Goal: Task Accomplishment & Management: Complete application form

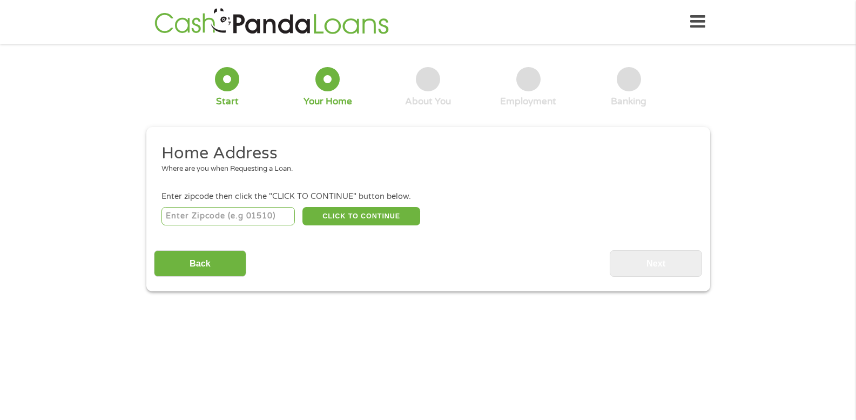
click at [257, 219] on input "number" at bounding box center [228, 216] width 133 height 18
type input "34432"
click at [374, 214] on button "CLICK TO CONTINUE" at bounding box center [361, 216] width 118 height 18
type input "34432"
type input "Dunnellon"
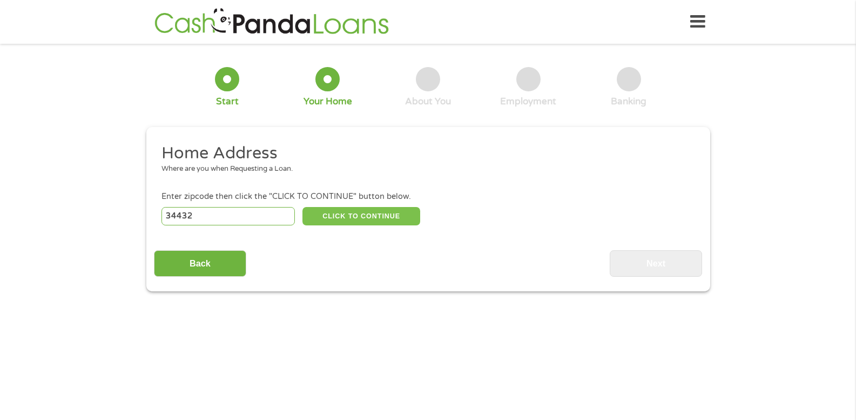
select select "[US_STATE]"
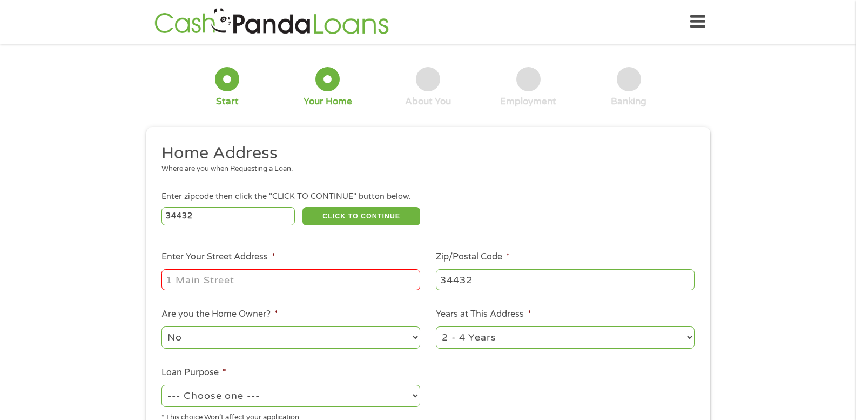
click at [358, 276] on input "Enter Your Street Address *" at bounding box center [291, 279] width 259 height 21
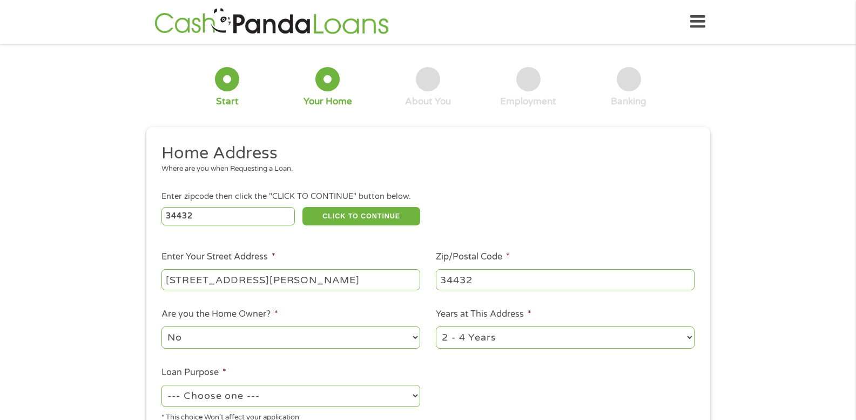
drag, startPoint x: 364, startPoint y: 277, endPoint x: 298, endPoint y: 272, distance: 66.1
click at [298, 272] on input "[STREET_ADDRESS][PERSON_NAME]" at bounding box center [291, 279] width 259 height 21
drag, startPoint x: 371, startPoint y: 282, endPoint x: 267, endPoint y: 274, distance: 104.0
click at [267, 274] on input "[STREET_ADDRESS][PERSON_NAME]" at bounding box center [291, 279] width 259 height 21
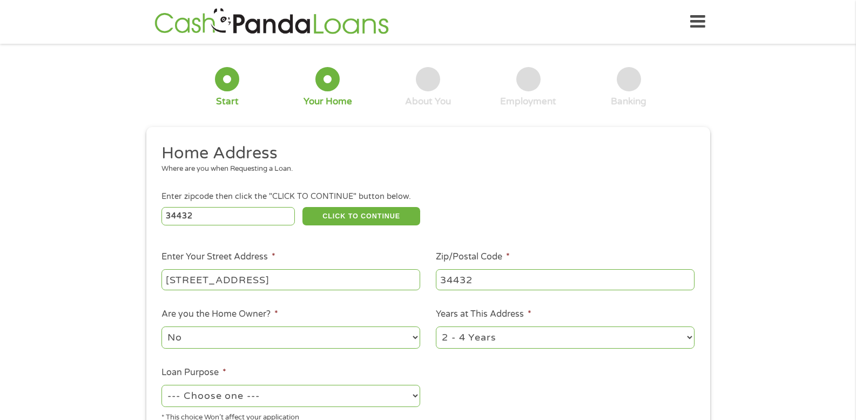
click at [289, 274] on input "[STREET_ADDRESS]" at bounding box center [291, 279] width 259 height 21
type input "[STREET_ADDRESS]"
click at [468, 337] on select "1 Year or less 1 - 2 Years 2 - 4 Years Over 4 Years" at bounding box center [565, 337] width 259 height 22
select select "60months"
click at [436, 326] on select "1 Year or less 1 - 2 Years 2 - 4 Years Over 4 Years" at bounding box center [565, 337] width 259 height 22
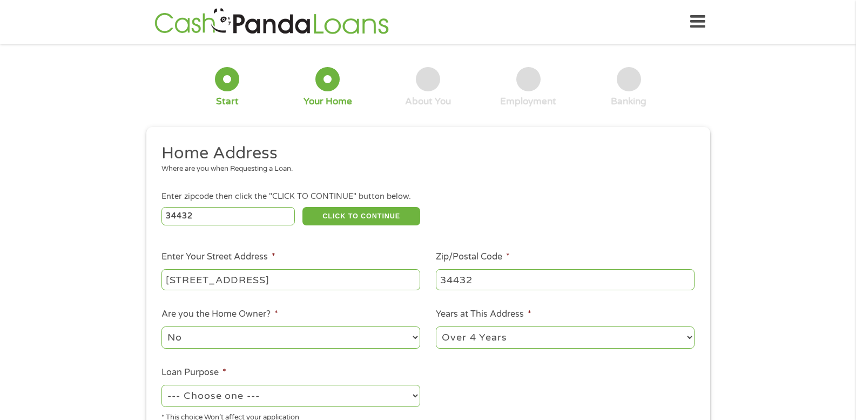
click at [330, 344] on select "No Yes" at bounding box center [291, 337] width 259 height 22
click at [162, 326] on select "No Yes" at bounding box center [291, 337] width 259 height 22
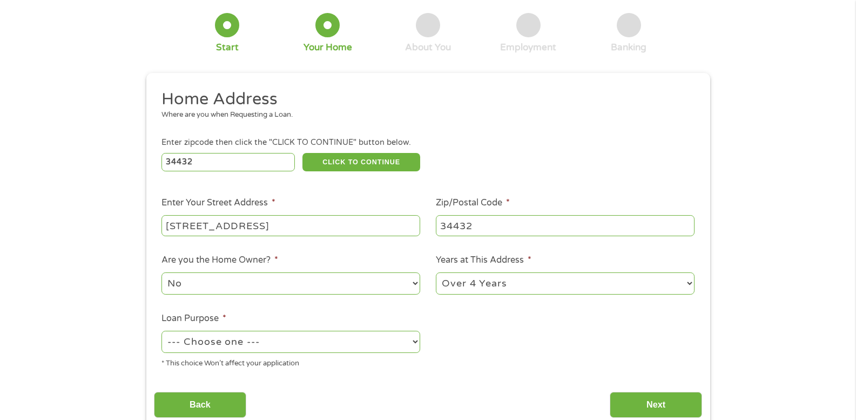
click at [329, 349] on select "--- Choose one --- Pay Bills Debt Consolidation Home Improvement Major Purchase…" at bounding box center [291, 342] width 259 height 22
click at [162, 331] on select "--- Choose one --- Pay Bills Debt Consolidation Home Improvement Major Purchase…" at bounding box center [291, 342] width 259 height 22
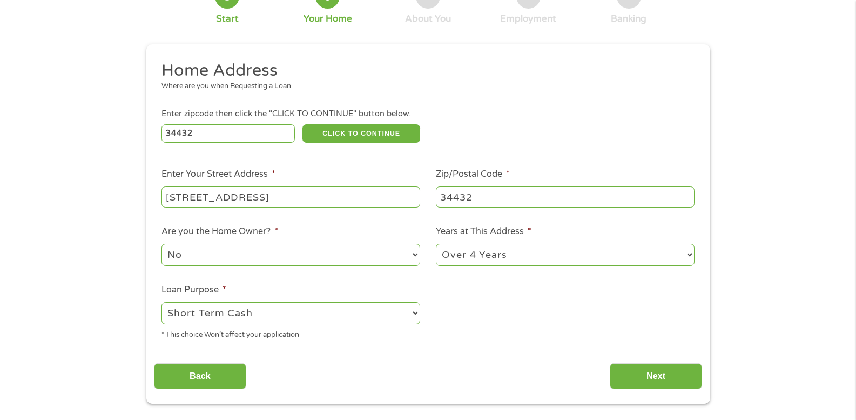
scroll to position [108, 0]
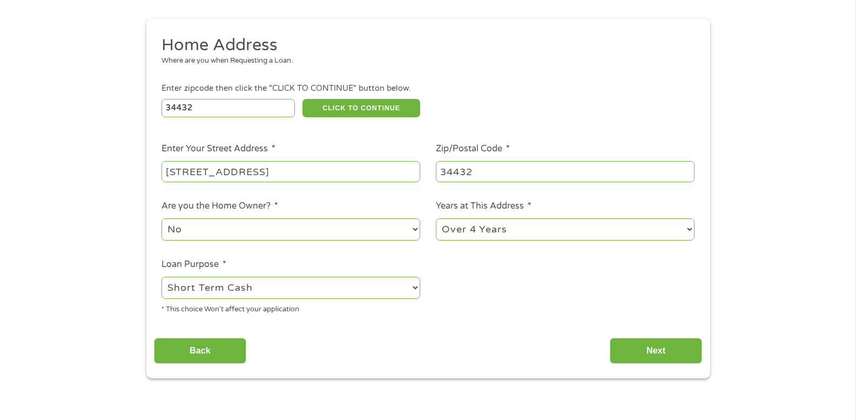
click at [382, 284] on select "--- Choose one --- Pay Bills Debt Consolidation Home Improvement Major Purchase…" at bounding box center [291, 288] width 259 height 22
select select "medicalexpenses"
click at [162, 277] on select "--- Choose one --- Pay Bills Debt Consolidation Home Improvement Major Purchase…" at bounding box center [291, 288] width 259 height 22
click at [655, 348] on input "Next" at bounding box center [656, 351] width 92 height 26
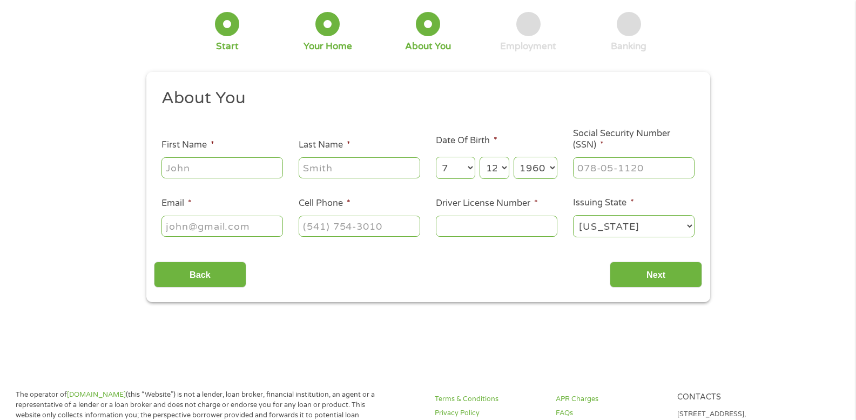
scroll to position [0, 0]
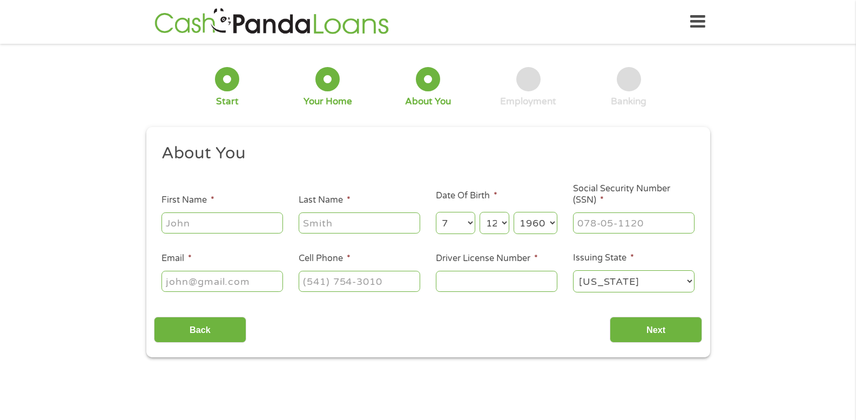
click at [231, 220] on input "First Name *" at bounding box center [223, 222] width 122 height 21
type input "[PERSON_NAME]"
type input "M WARSAW"
type input "[EMAIL_ADDRESS][DOMAIN_NAME]"
type input "[PHONE_NUMBER]"
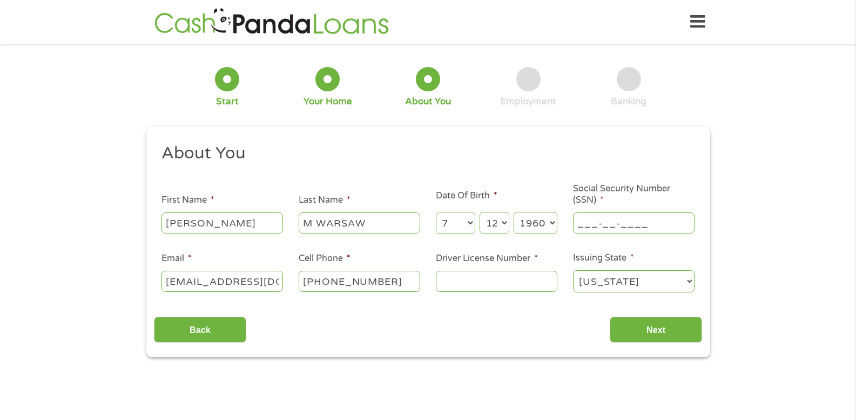
click at [597, 219] on input "___-__-____" at bounding box center [634, 222] width 122 height 21
type input "324-46-7383"
click at [541, 275] on input "Driver License Number *" at bounding box center [497, 281] width 122 height 21
type input "w620433602520"
click at [684, 323] on input "Next" at bounding box center [656, 330] width 92 height 26
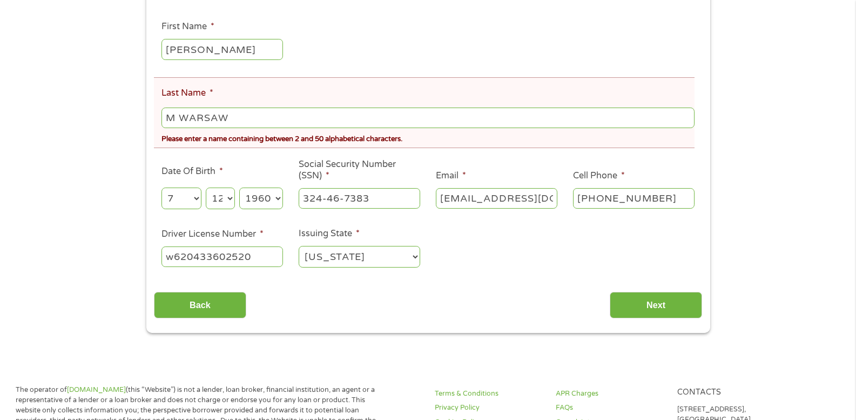
scroll to position [216, 0]
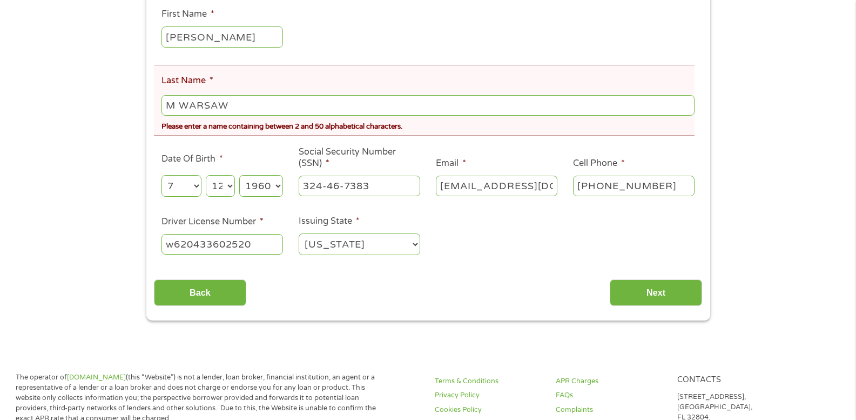
click at [179, 106] on input "M WARSAW" at bounding box center [428, 105] width 533 height 21
type input "[GEOGRAPHIC_DATA]"
click at [641, 288] on input "Next" at bounding box center [656, 292] width 92 height 26
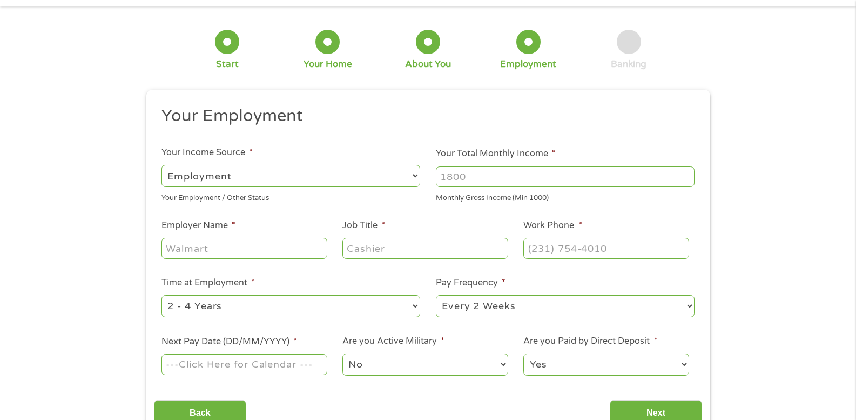
scroll to position [54, 0]
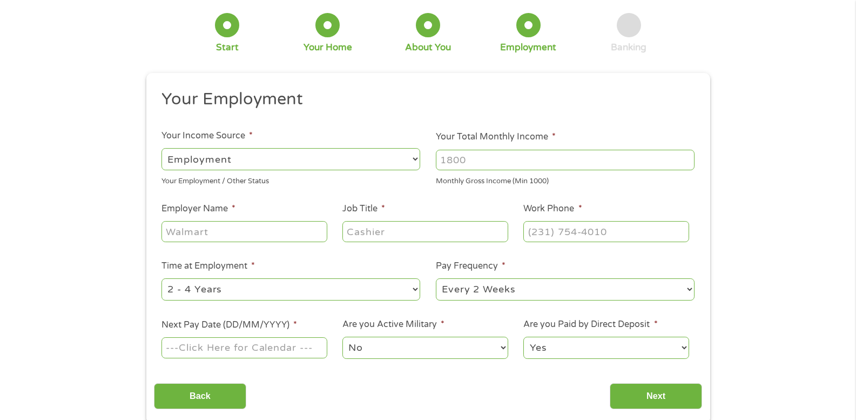
click at [233, 233] on input "Employer Name *" at bounding box center [244, 231] width 165 height 21
click at [226, 228] on input "Employer Name *" at bounding box center [244, 231] width 165 height 21
type input "SSDI"
click at [402, 227] on input "Job Title *" at bounding box center [424, 231] width 165 height 21
type input "PATIENT"
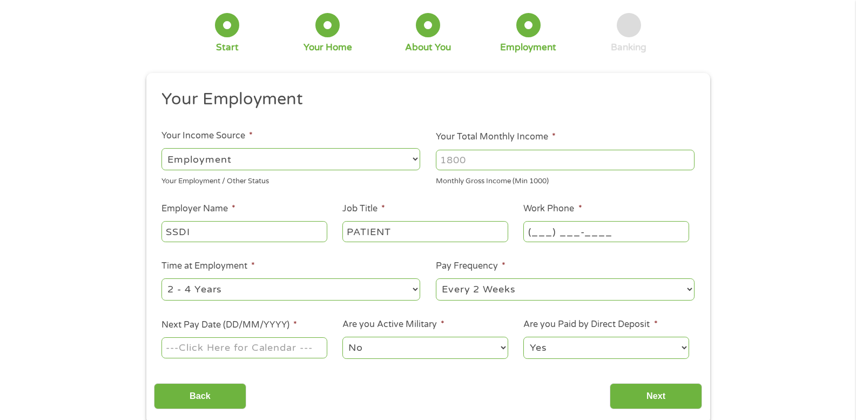
click at [551, 230] on input "(___) ___-____" at bounding box center [605, 231] width 165 height 21
type input "[PHONE_NUMBER]"
click at [416, 288] on select "--- Choose one --- 1 Year or less 1 - 2 Years 2 - 4 Years Over 4 Years" at bounding box center [291, 289] width 259 height 22
select select "60months"
click at [162, 278] on select "--- Choose one --- 1 Year or less 1 - 2 Years 2 - 4 Years Over 4 Years" at bounding box center [291, 289] width 259 height 22
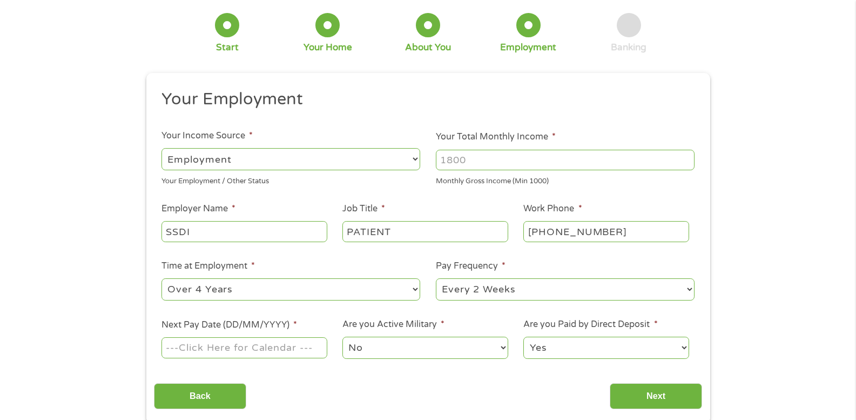
click at [492, 294] on select "--- Choose one --- Every 2 Weeks Every Week Monthly Semi-Monthly" at bounding box center [565, 289] width 259 height 22
select select "monthly"
click at [436, 278] on select "--- Choose one --- Every 2 Weeks Every Week Monthly Semi-Monthly" at bounding box center [565, 289] width 259 height 22
click at [321, 351] on input "Next Pay Date (DD/MM/YYYY) *" at bounding box center [244, 347] width 165 height 21
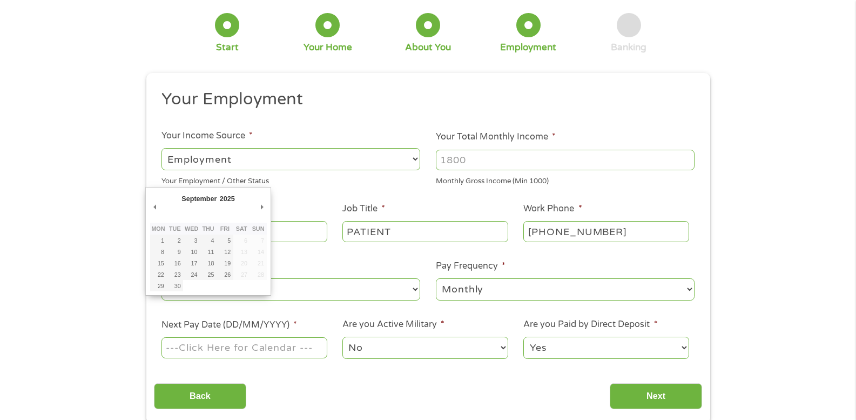
click at [183, 287] on td at bounding box center [191, 285] width 17 height 11
type input "[DATE]"
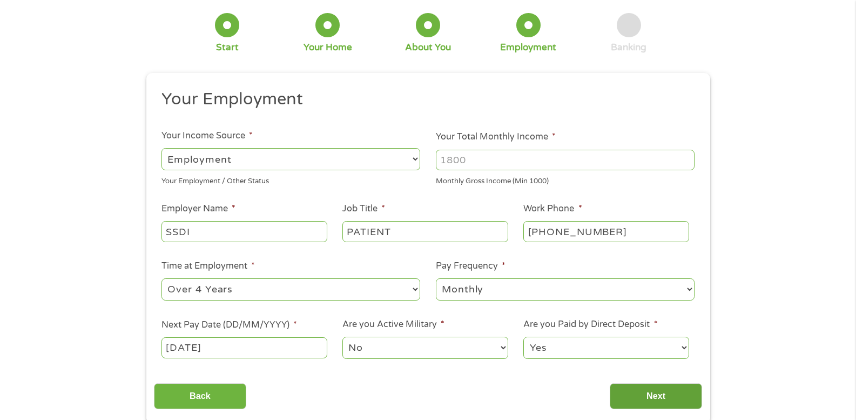
click at [654, 391] on input "Next" at bounding box center [656, 396] width 92 height 26
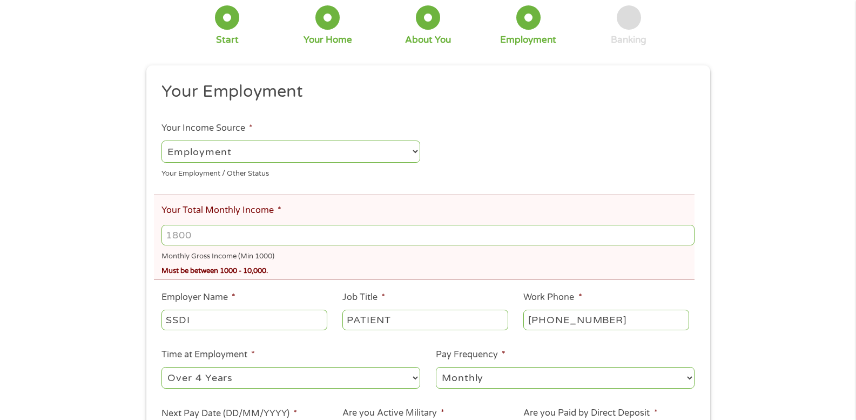
scroll to position [108, 0]
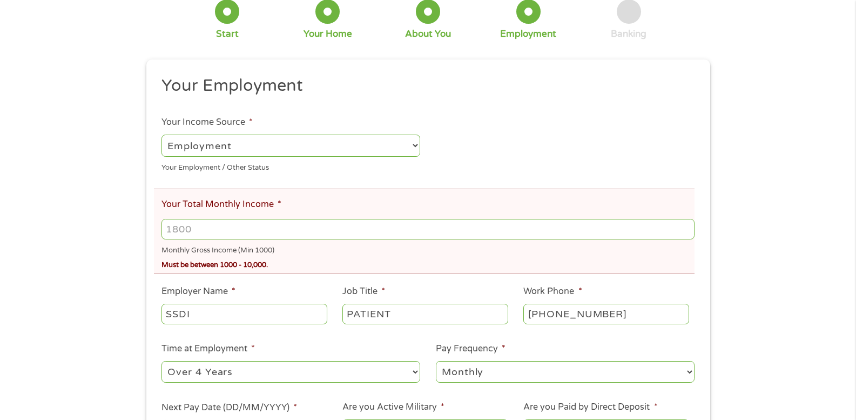
click at [210, 230] on input "Your Total Monthly Income *" at bounding box center [428, 229] width 533 height 21
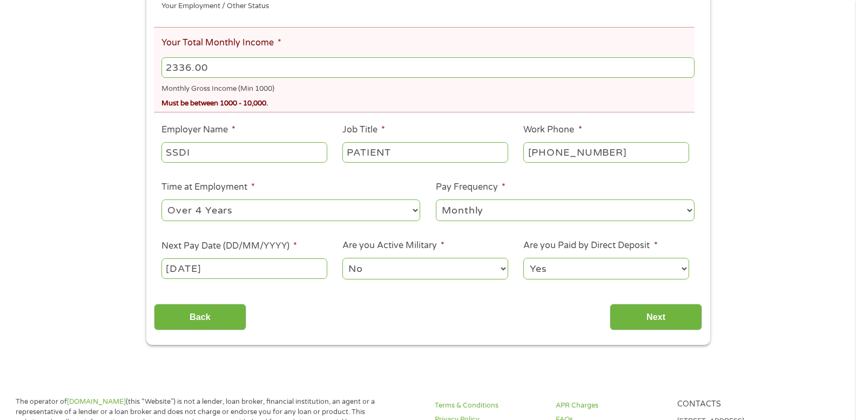
scroll to position [270, 0]
type input "2336.00"
click at [638, 325] on input "Next" at bounding box center [656, 316] width 92 height 26
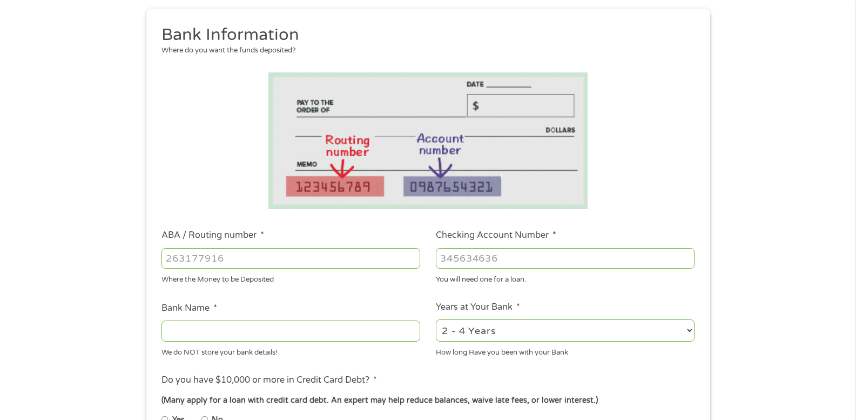
scroll to position [0, 0]
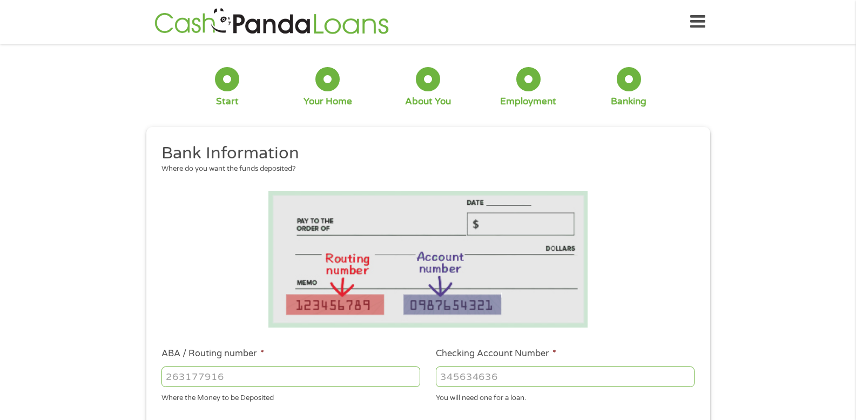
click at [250, 375] on input "ABA / Routing number *" at bounding box center [291, 376] width 259 height 21
type input "063104668"
type input "REGIONS BANK"
type input "063104668"
click at [469, 376] on input "Checking Account Number *" at bounding box center [565, 376] width 259 height 21
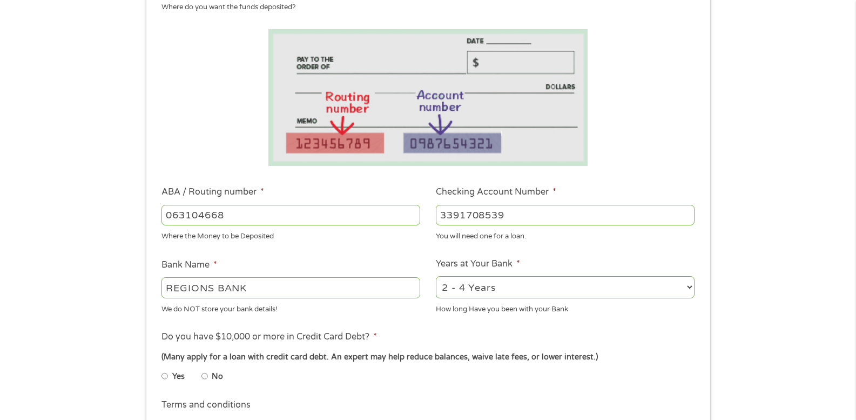
scroll to position [162, 0]
type input "3391708539"
click at [539, 288] on select "2 - 4 Years 6 - 12 Months 1 - 2 Years Over 4 Years" at bounding box center [565, 286] width 259 height 22
select select "60months"
click at [436, 275] on select "2 - 4 Years 6 - 12 Months 1 - 2 Years Over 4 Years" at bounding box center [565, 286] width 259 height 22
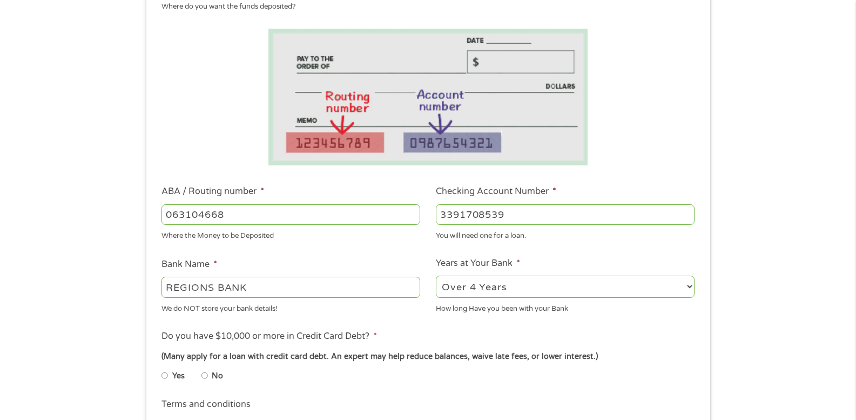
click at [217, 374] on label "No" at bounding box center [217, 376] width 11 height 12
click at [208, 374] on input "No" at bounding box center [204, 375] width 6 height 17
radio input "true"
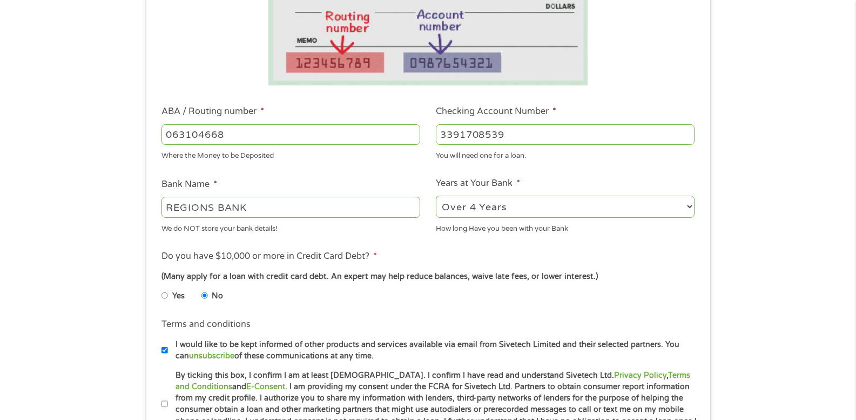
scroll to position [270, 0]
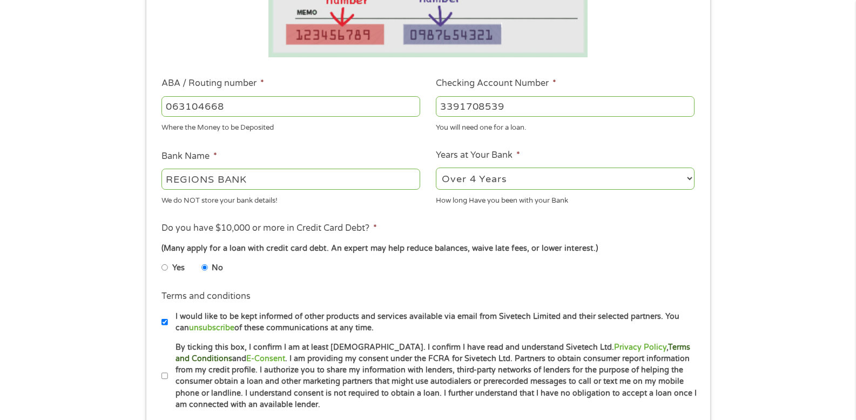
click at [636, 347] on link "Terms and Conditions" at bounding box center [433, 352] width 515 height 21
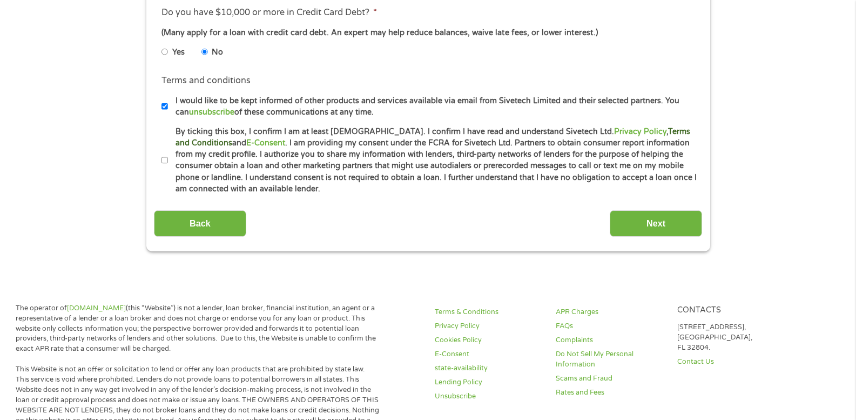
scroll to position [486, 0]
click at [645, 232] on input "Next" at bounding box center [656, 223] width 92 height 26
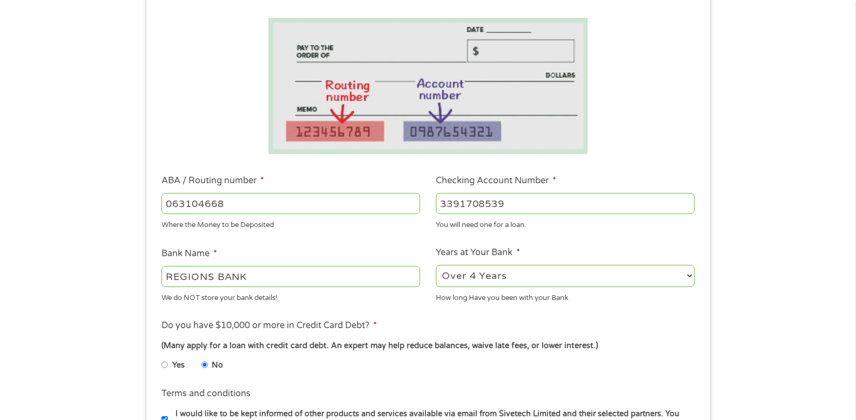
scroll to position [378, 0]
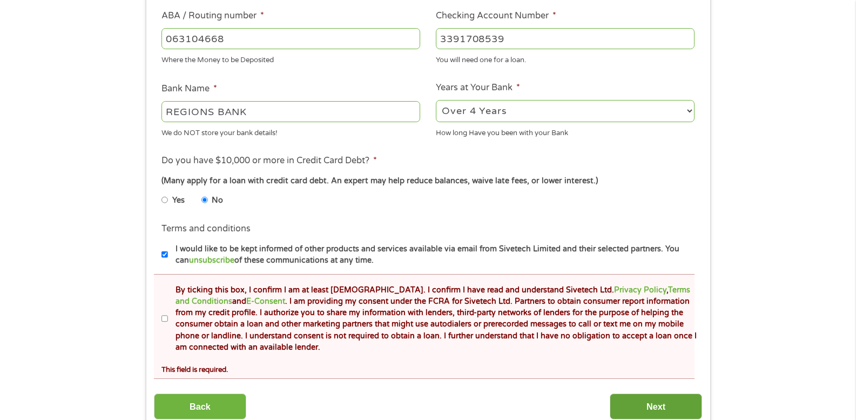
click at [631, 393] on input "Next" at bounding box center [656, 406] width 92 height 26
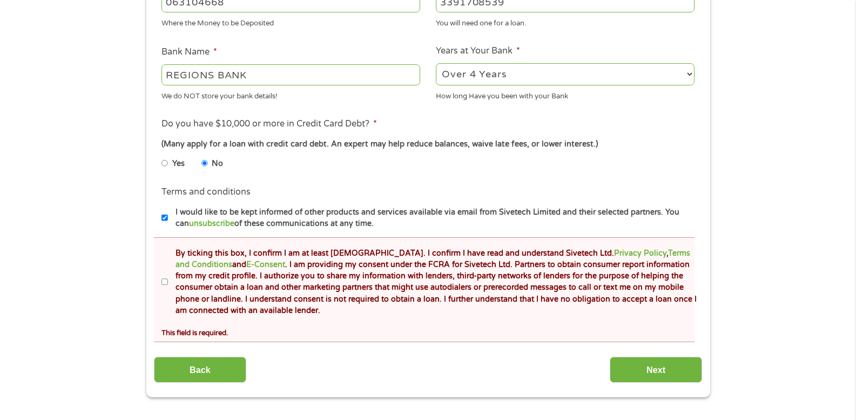
scroll to position [486, 0]
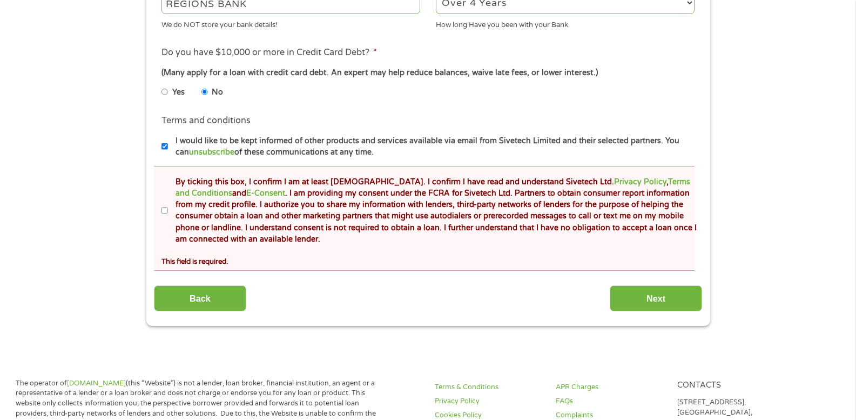
click at [498, 260] on div "This field is required." at bounding box center [428, 259] width 533 height 15
click at [159, 204] on li "Terms and conditions * By ticking this box, I confirm I am at least [DEMOGRAPHI…" at bounding box center [424, 218] width 541 height 105
click at [169, 211] on label "By ticking this box, I confirm I am at least [DEMOGRAPHIC_DATA]. I confirm I ha…" at bounding box center [433, 210] width 530 height 69
click at [168, 211] on input "By ticking this box, I confirm I am at least [DEMOGRAPHIC_DATA]. I confirm I ha…" at bounding box center [165, 210] width 6 height 17
checkbox input "true"
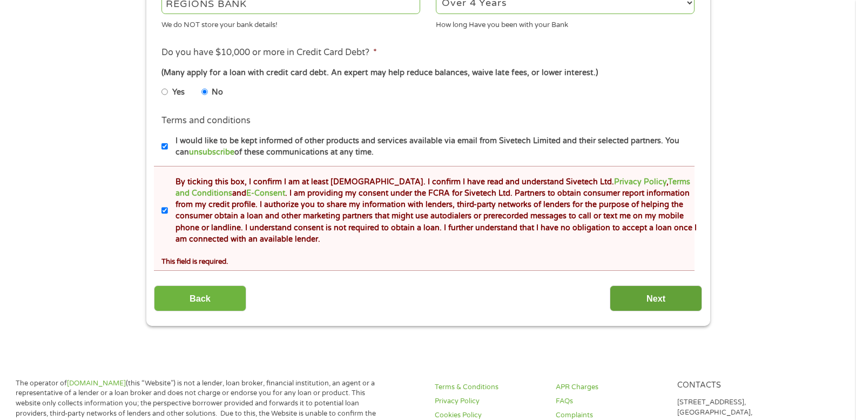
click at [664, 302] on input "Next" at bounding box center [656, 298] width 92 height 26
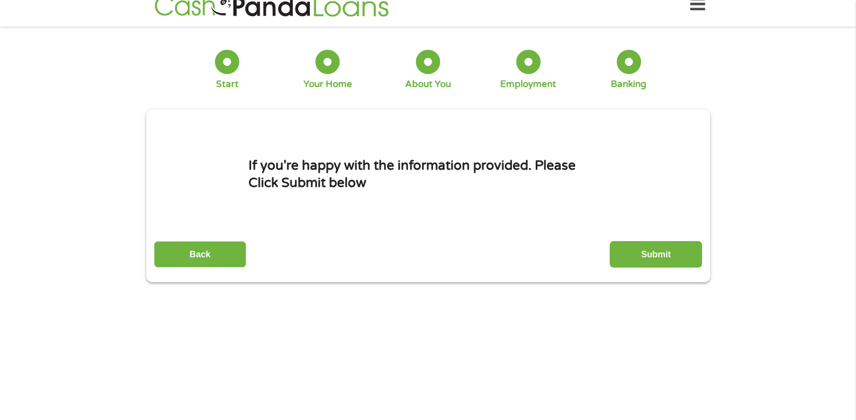
scroll to position [0, 0]
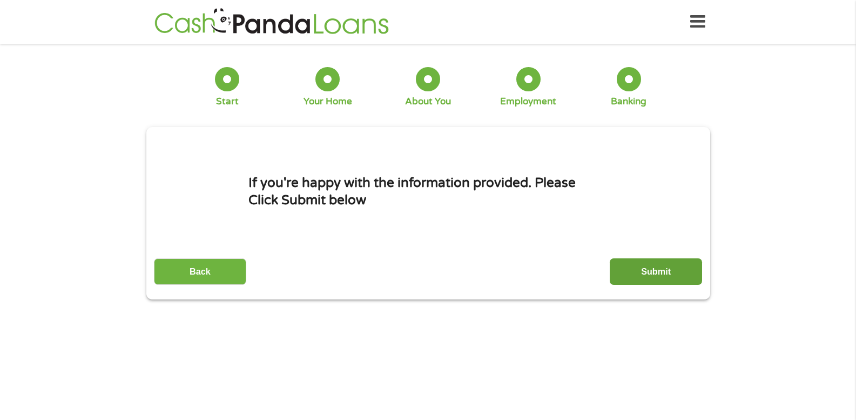
click at [667, 274] on input "Submit" at bounding box center [656, 271] width 92 height 26
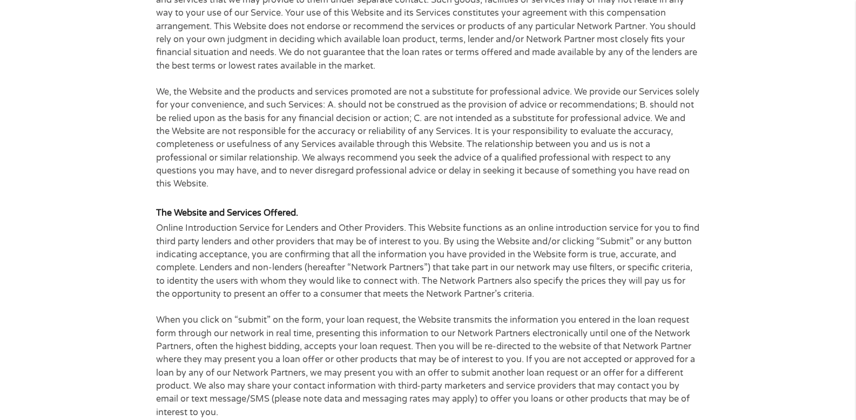
scroll to position [1026, 0]
